Goal: Information Seeking & Learning: Learn about a topic

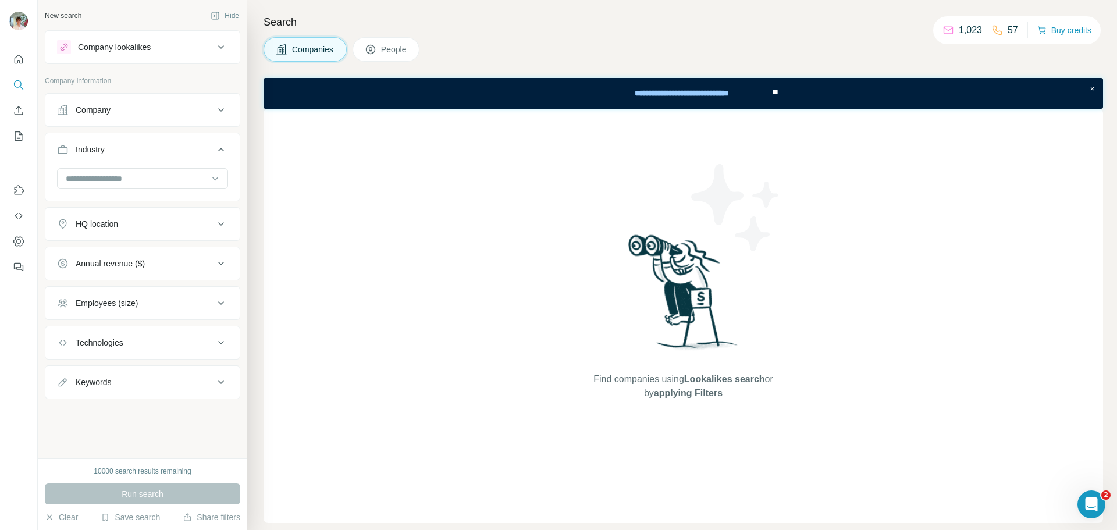
click at [221, 108] on icon at bounding box center [221, 110] width 14 height 14
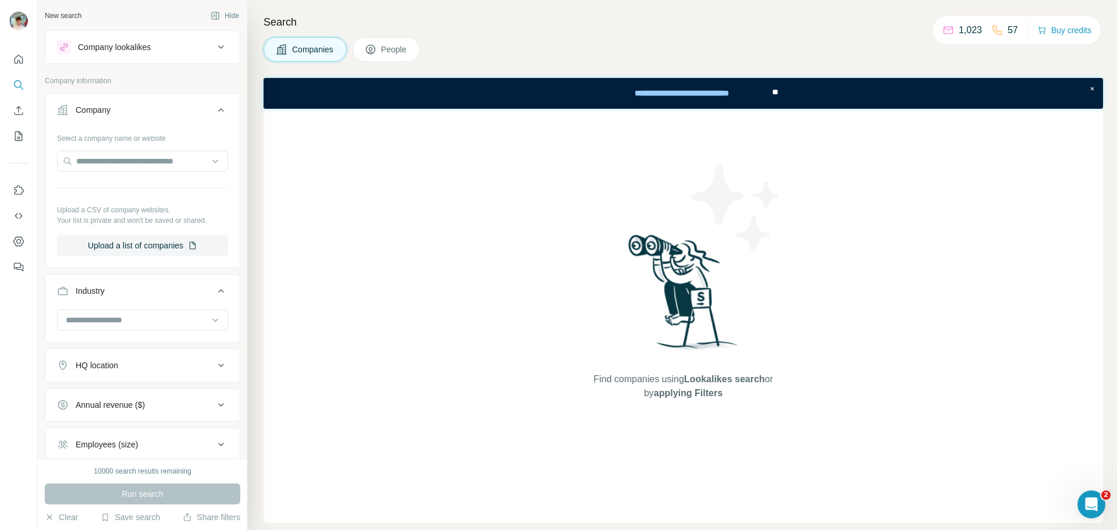
click at [214, 115] on icon at bounding box center [221, 110] width 14 height 14
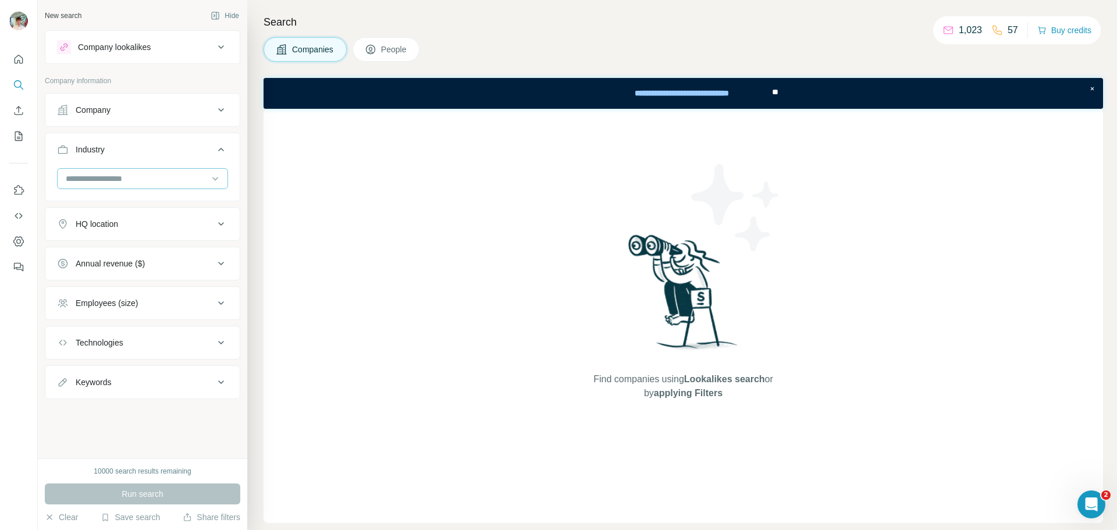
click at [206, 176] on input at bounding box center [137, 178] width 144 height 13
type input "*****"
click at [158, 205] on div "Logistics" at bounding box center [142, 205] width 151 height 12
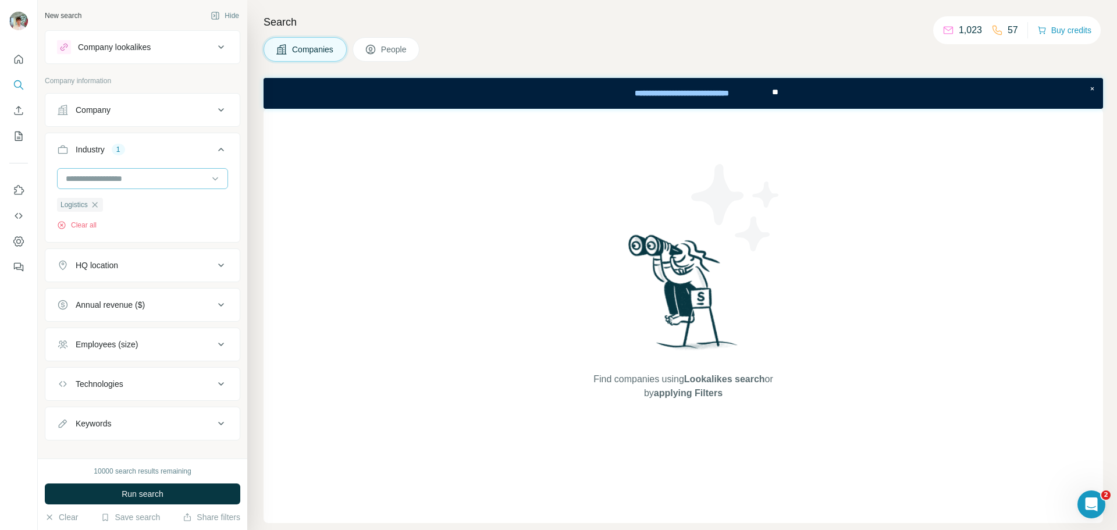
click at [159, 177] on input at bounding box center [137, 178] width 144 height 13
click at [200, 304] on div "Annual revenue ($)" at bounding box center [135, 305] width 157 height 12
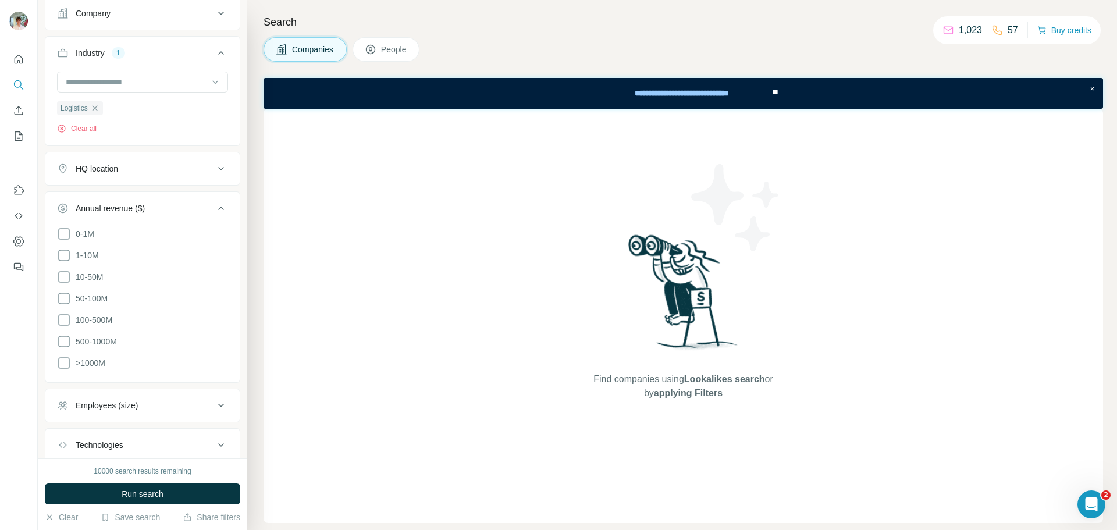
scroll to position [116, 0]
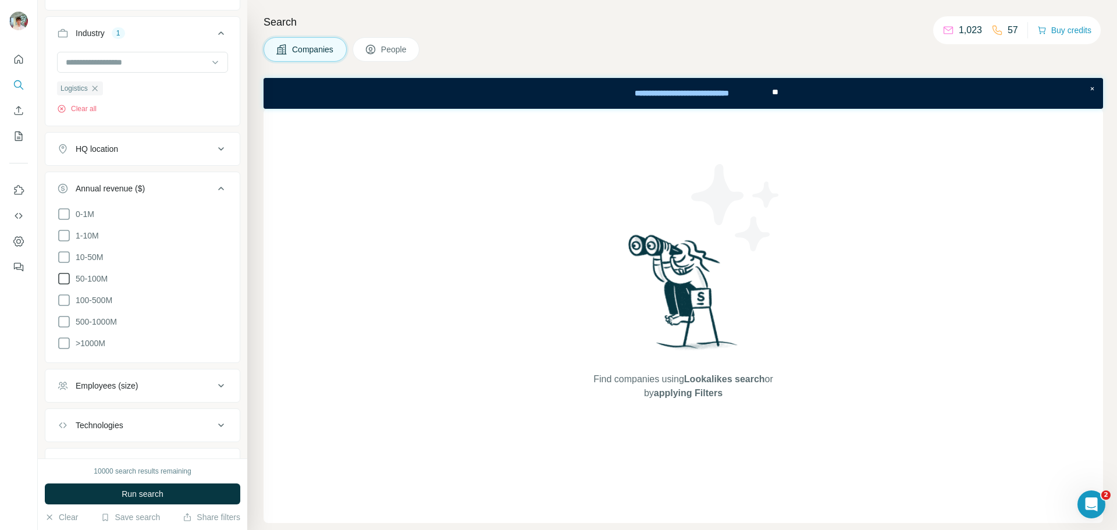
click at [65, 277] on icon at bounding box center [64, 279] width 14 height 14
click at [58, 299] on icon at bounding box center [64, 300] width 14 height 14
click at [59, 315] on icon at bounding box center [64, 322] width 14 height 14
click at [214, 190] on icon at bounding box center [221, 189] width 14 height 14
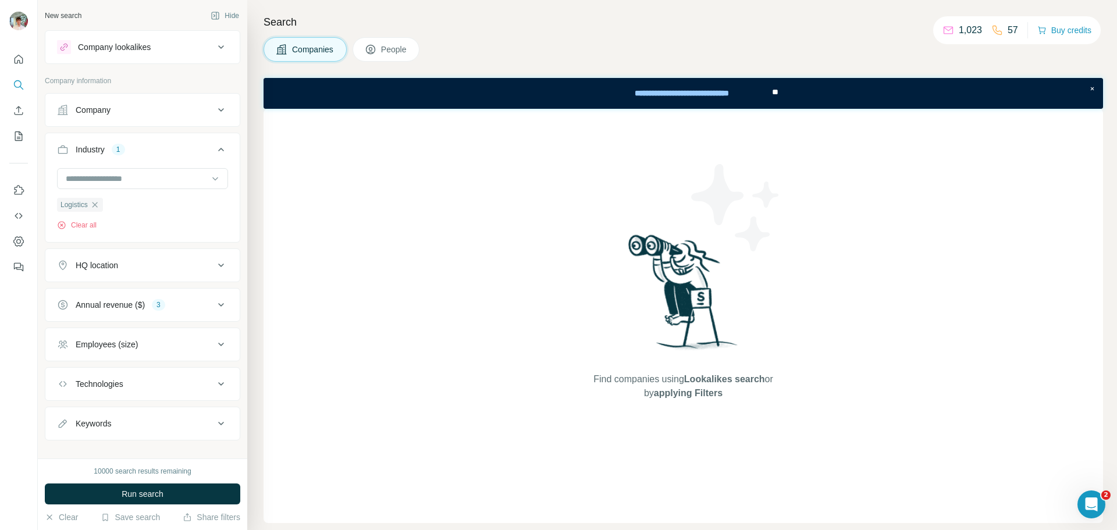
click at [154, 109] on div "Company" at bounding box center [135, 110] width 157 height 12
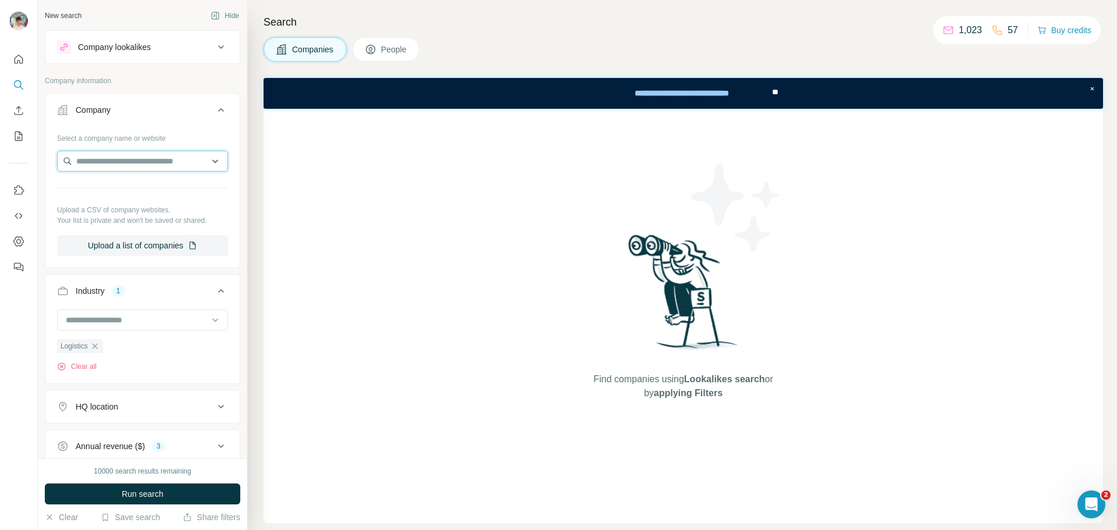
click at [150, 158] on input "text" at bounding box center [142, 161] width 171 height 21
click at [150, 155] on input "text" at bounding box center [142, 161] width 171 height 21
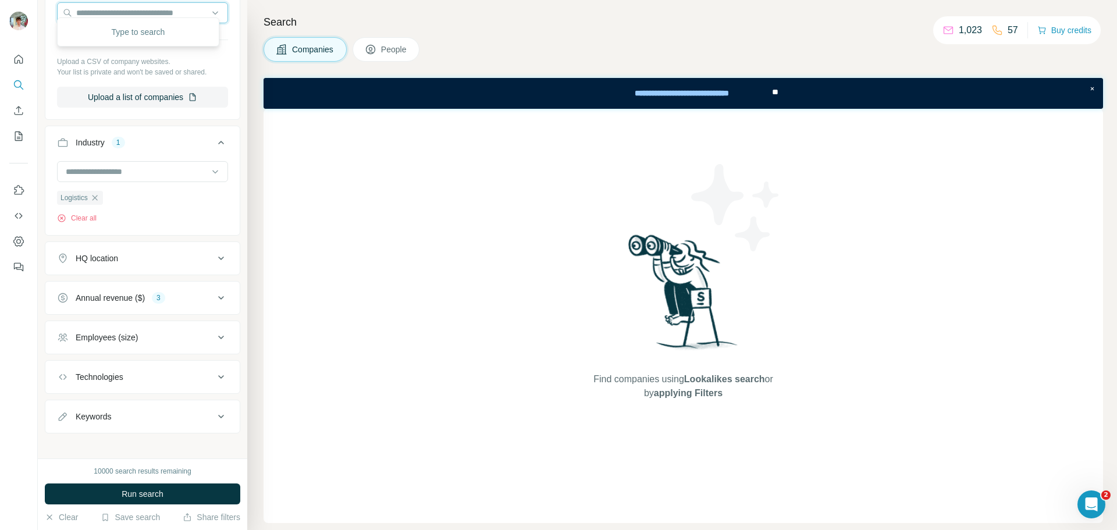
scroll to position [157, 0]
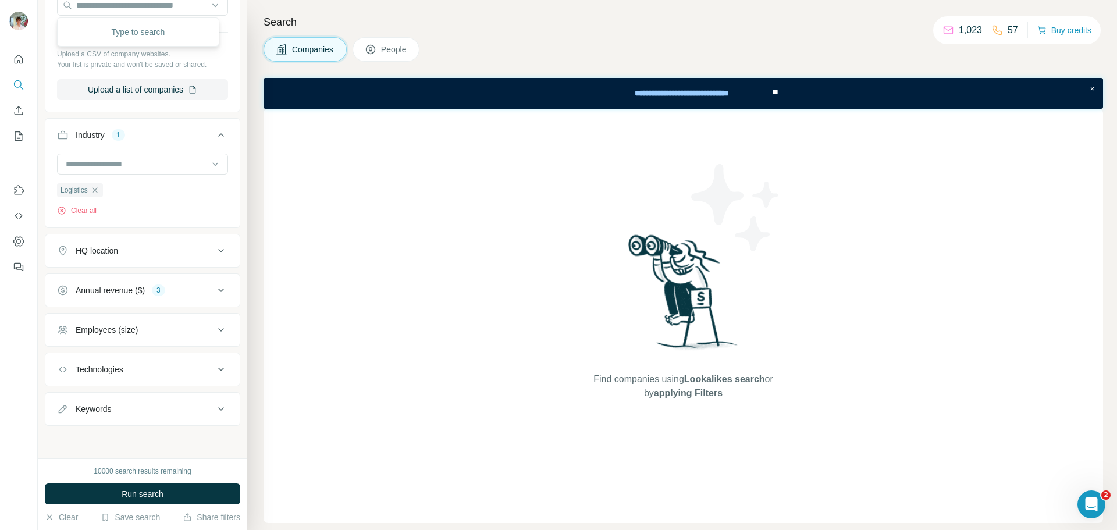
click at [122, 379] on button "Technologies" at bounding box center [142, 370] width 194 height 28
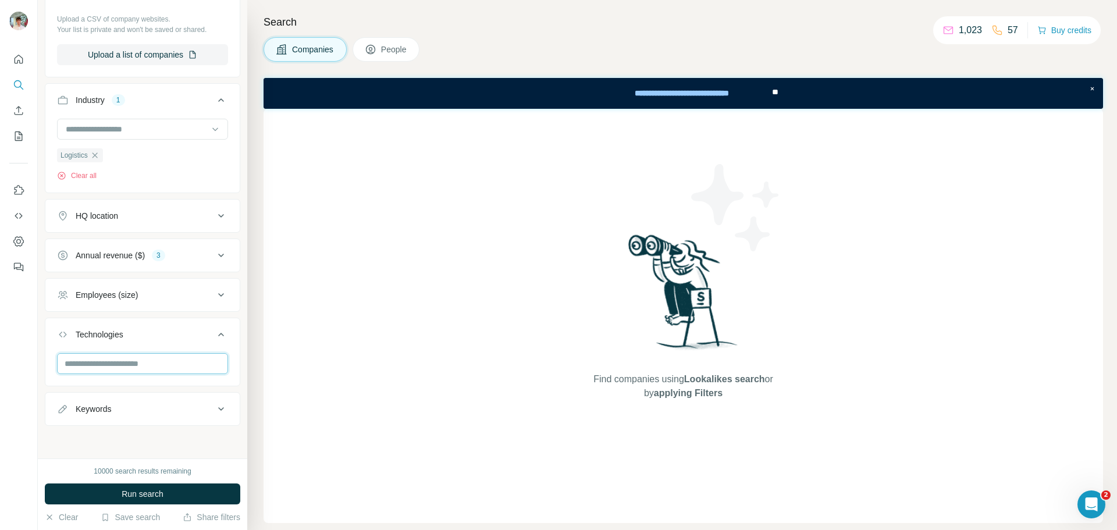
click at [146, 361] on input "text" at bounding box center [142, 363] width 171 height 21
type input "*******"
click at [195, 418] on li "Workday" at bounding box center [138, 422] width 143 height 14
click at [71, 396] on icon "button" at bounding box center [68, 396] width 12 height 12
drag, startPoint x: 953, startPoint y: 29, endPoint x: 976, endPoint y: 29, distance: 23.3
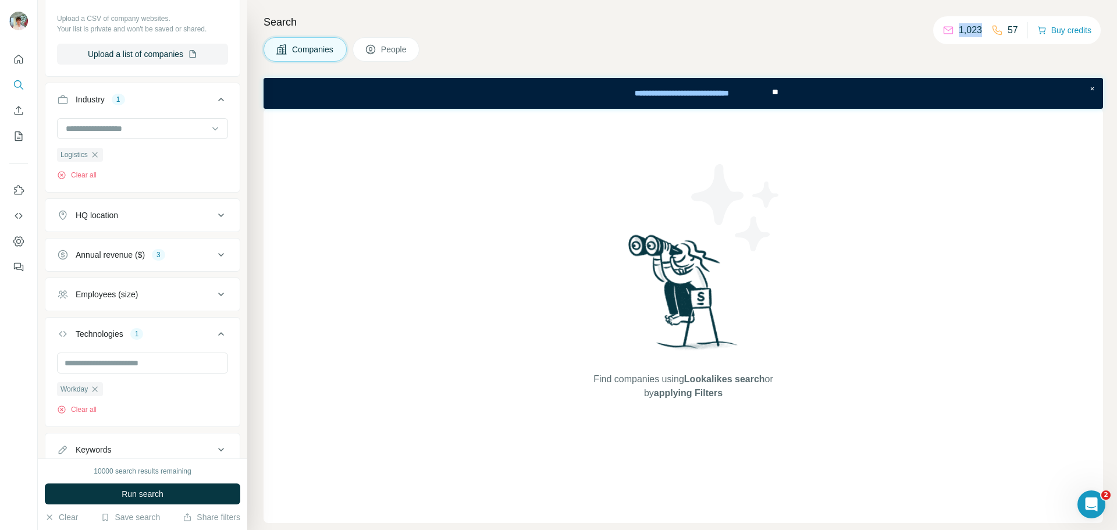
click at [976, 29] on div "1,023" at bounding box center [963, 30] width 40 height 14
click at [977, 29] on p "1,023" at bounding box center [970, 30] width 23 height 14
drag, startPoint x: 1003, startPoint y: 27, endPoint x: 1016, endPoint y: 27, distance: 13.4
click at [1016, 27] on div "1,023 57 Buy credits" at bounding box center [1017, 30] width 168 height 28
click at [1012, 29] on p "57" at bounding box center [1013, 30] width 10 height 14
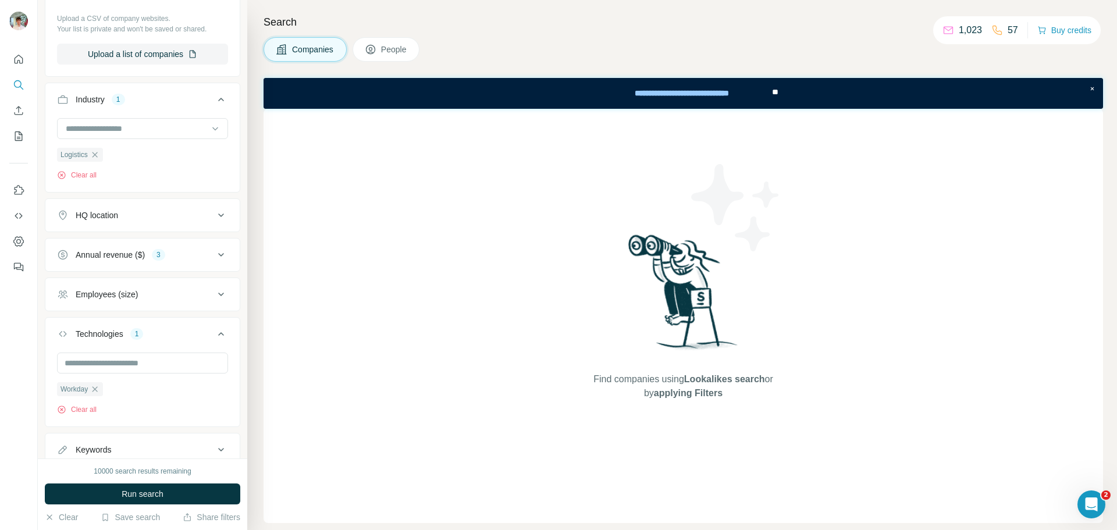
click at [1008, 29] on p "57" at bounding box center [1013, 30] width 10 height 14
click at [155, 54] on button "Upload a list of companies" at bounding box center [142, 54] width 171 height 21
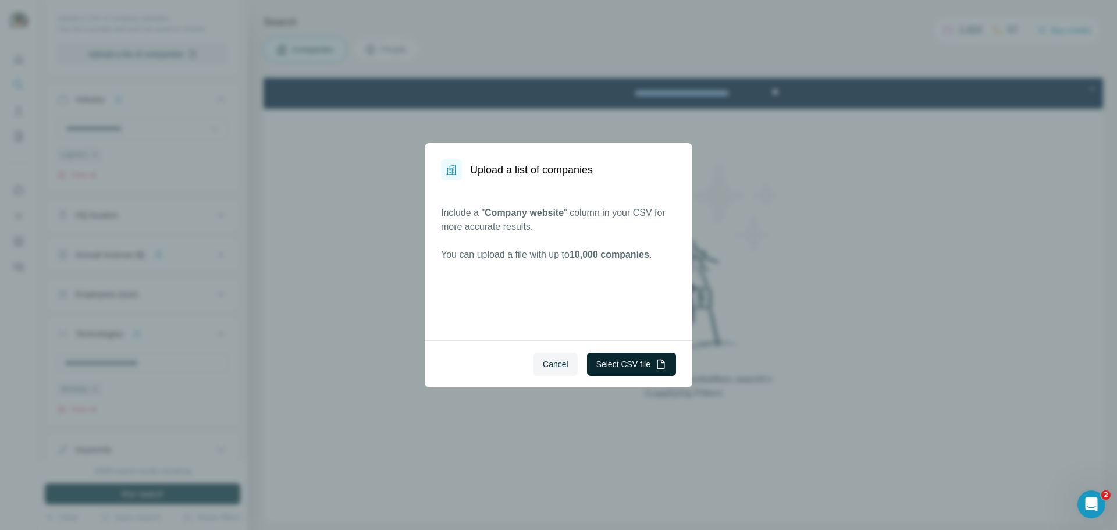
click at [632, 367] on button "Select CSV file" at bounding box center [631, 364] width 89 height 23
click at [552, 356] on button "Cancel" at bounding box center [556, 364] width 44 height 23
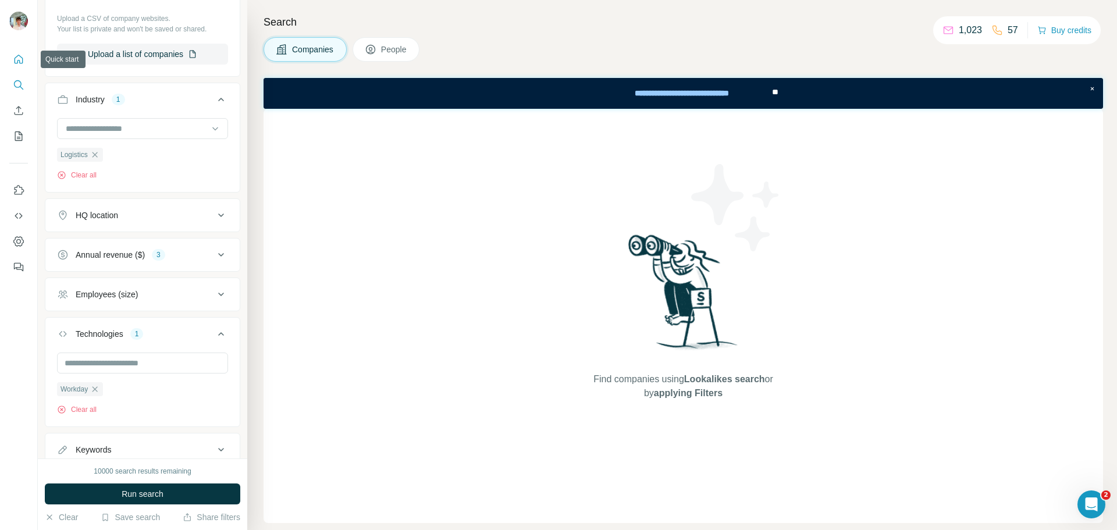
click at [20, 59] on icon "Quick start" at bounding box center [19, 60] width 12 height 12
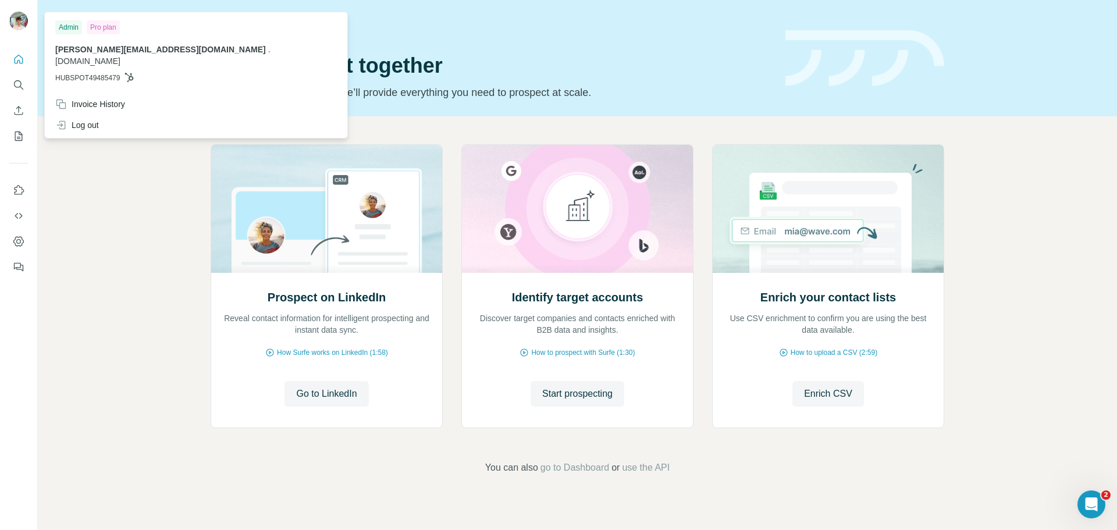
click at [23, 14] on img at bounding box center [18, 21] width 19 height 19
click at [14, 83] on icon "Search" at bounding box center [19, 85] width 12 height 12
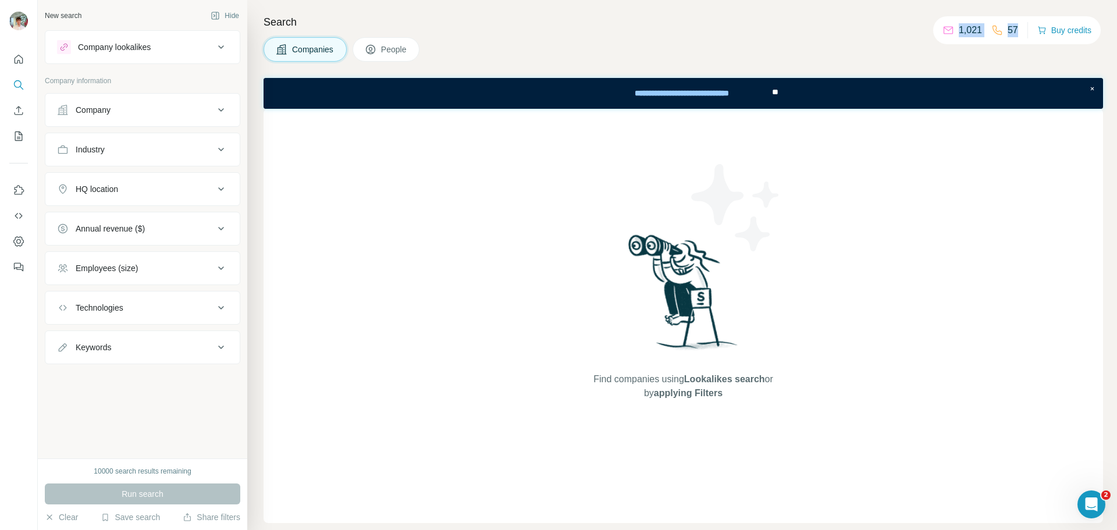
click at [951, 26] on body "New search Hide Company lookalikes Company information Company Industry HQ loca…" at bounding box center [558, 265] width 1117 height 530
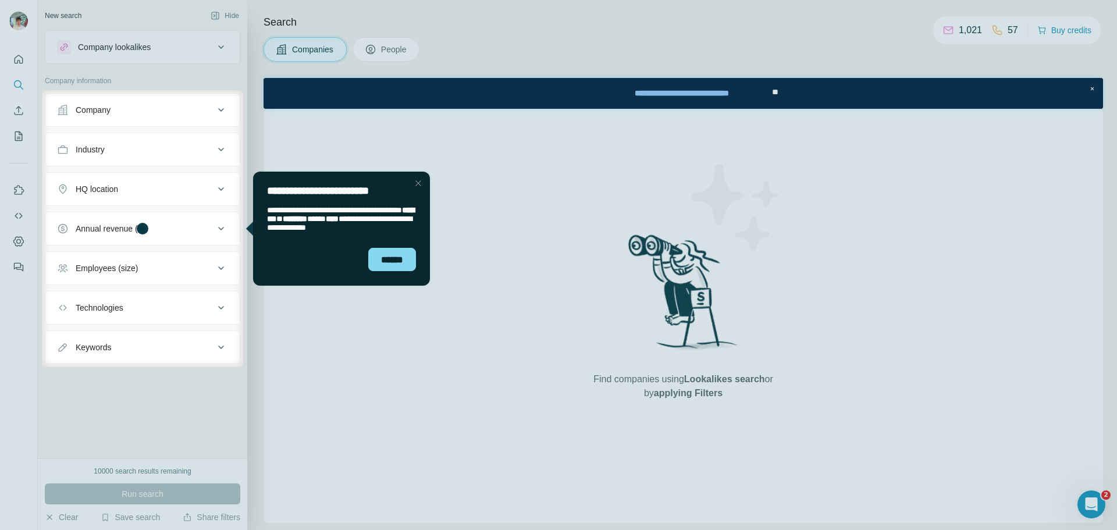
click at [901, 31] on div at bounding box center [558, 45] width 1117 height 90
click at [421, 186] on div "Close Step" at bounding box center [418, 183] width 14 height 14
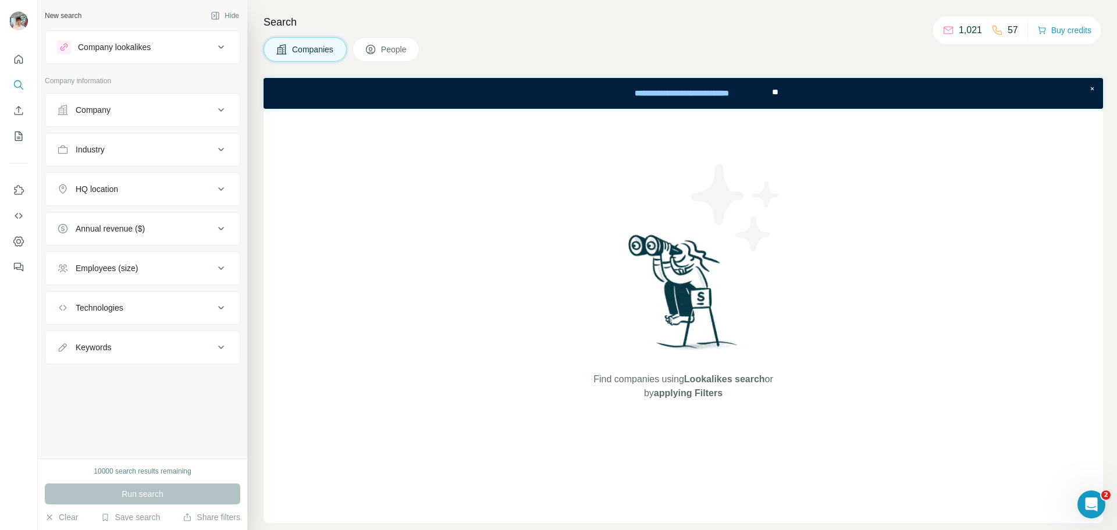
drag, startPoint x: 1019, startPoint y: 34, endPoint x: 946, endPoint y: 34, distance: 73.9
click at [946, 34] on div "1,021 57 Buy credits" at bounding box center [1017, 30] width 168 height 28
click at [918, 35] on div "Search Companies People Find companies using Lookalikes search or by applying F…" at bounding box center [682, 265] width 870 height 530
